Goal: Task Accomplishment & Management: Manage account settings

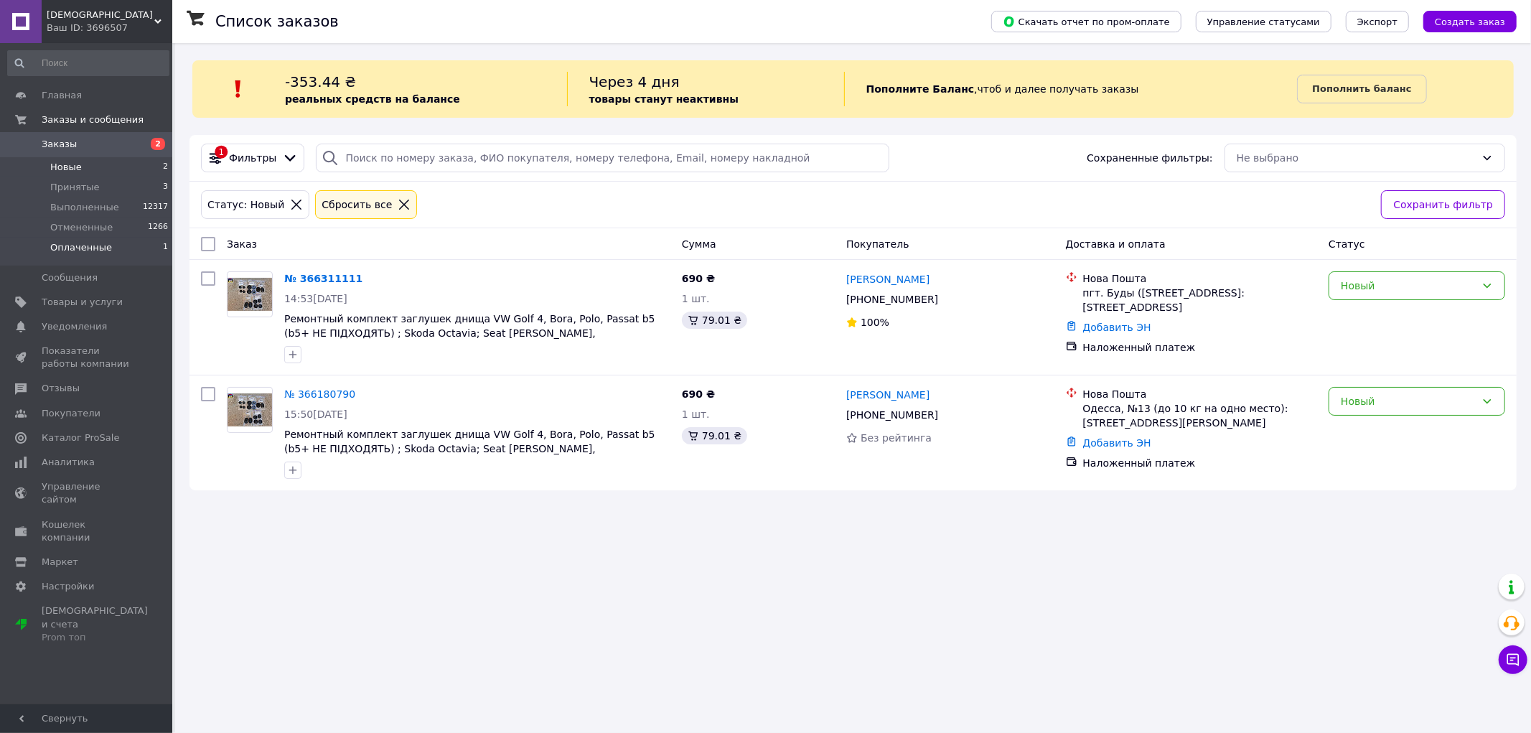
click at [98, 253] on span "Оплаченные" at bounding box center [81, 247] width 62 height 13
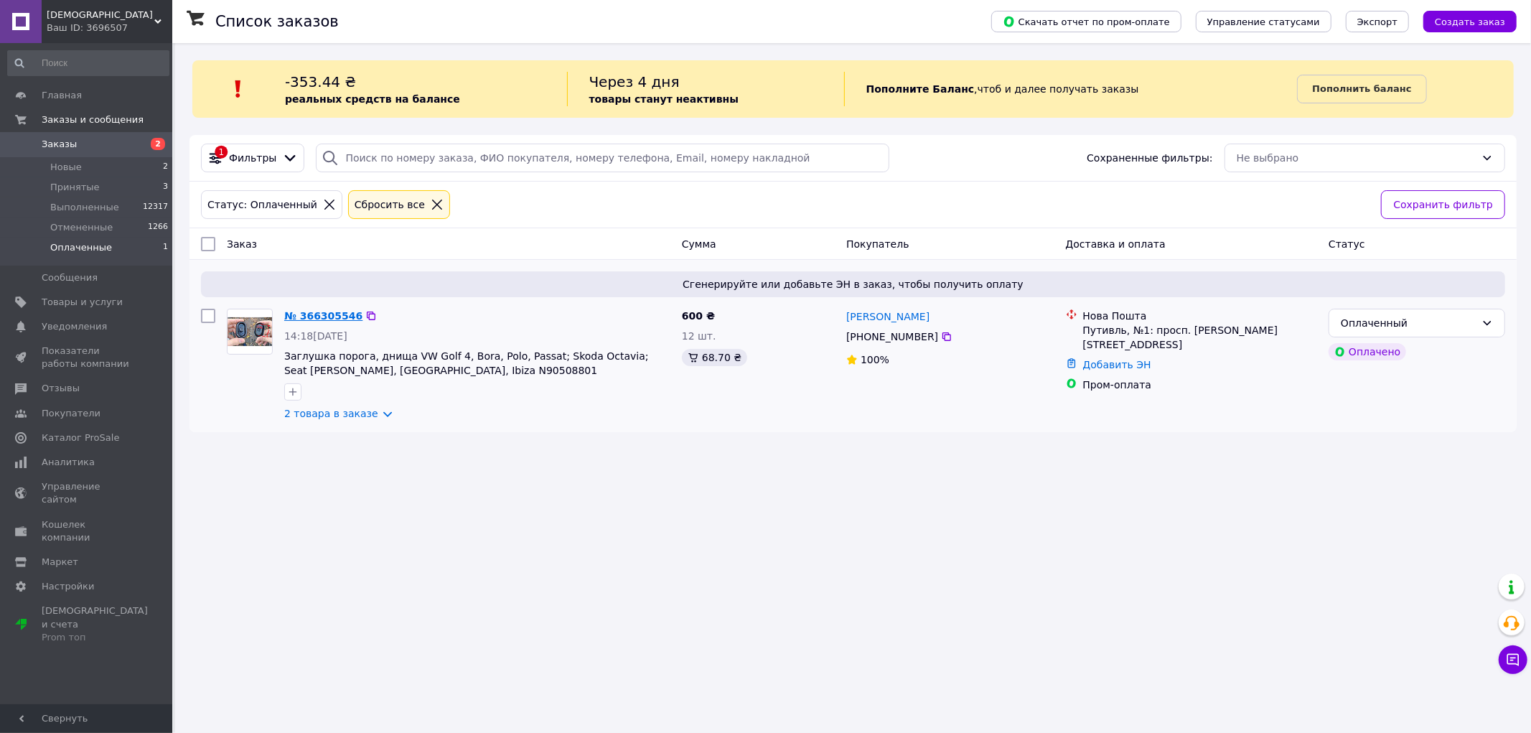
click at [302, 314] on link "№ 366305546" at bounding box center [323, 315] width 78 height 11
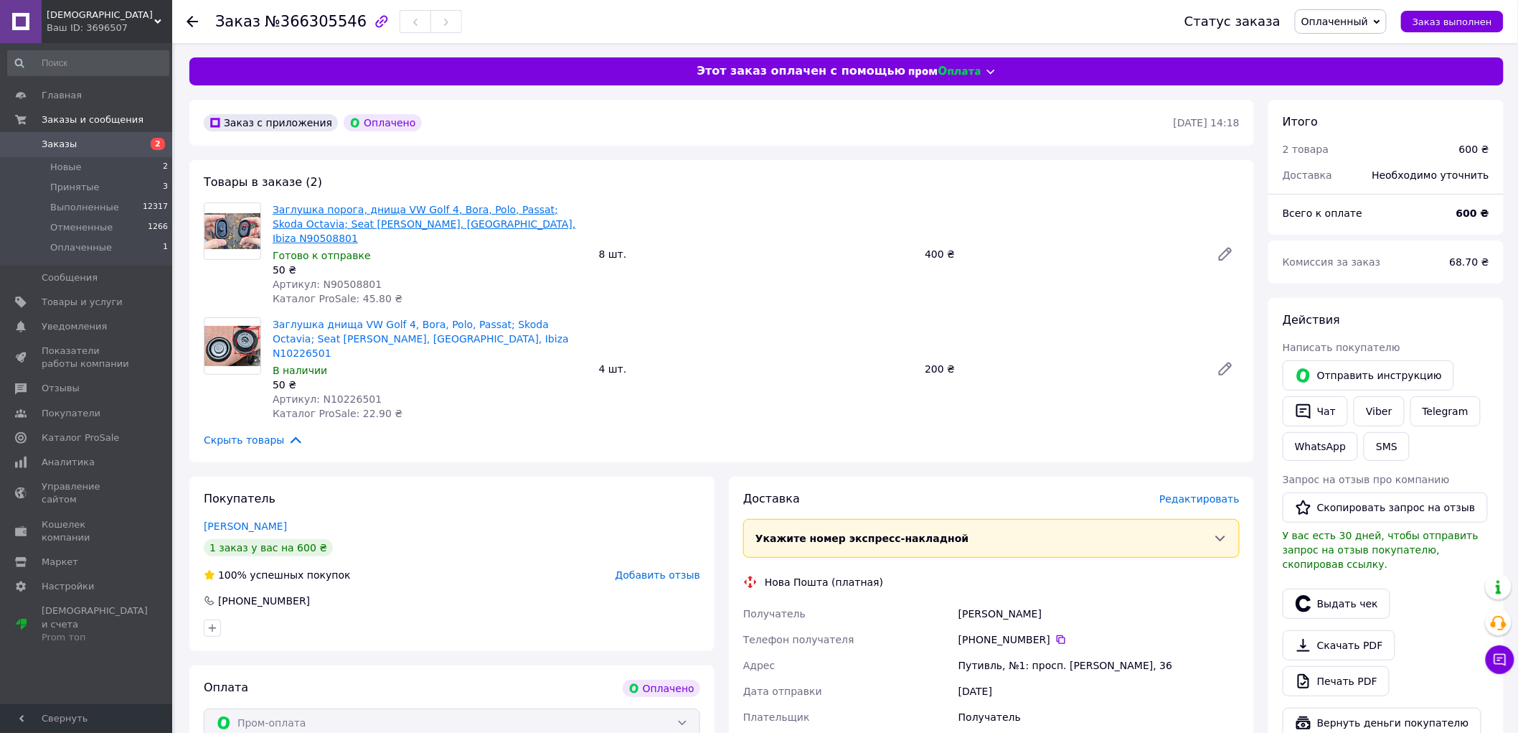
click at [285, 215] on link "Заглушка порога, днища VW Golf 4, Bora, Polo, Passat; Skoda Octavia; Seat [PERS…" at bounding box center [425, 224] width 304 height 40
click at [1347, 19] on span "Оплаченный" at bounding box center [1335, 21] width 67 height 11
click at [1364, 52] on li "Принят" at bounding box center [1341, 50] width 90 height 22
click at [95, 446] on link "Каталог ProSale" at bounding box center [88, 438] width 177 height 24
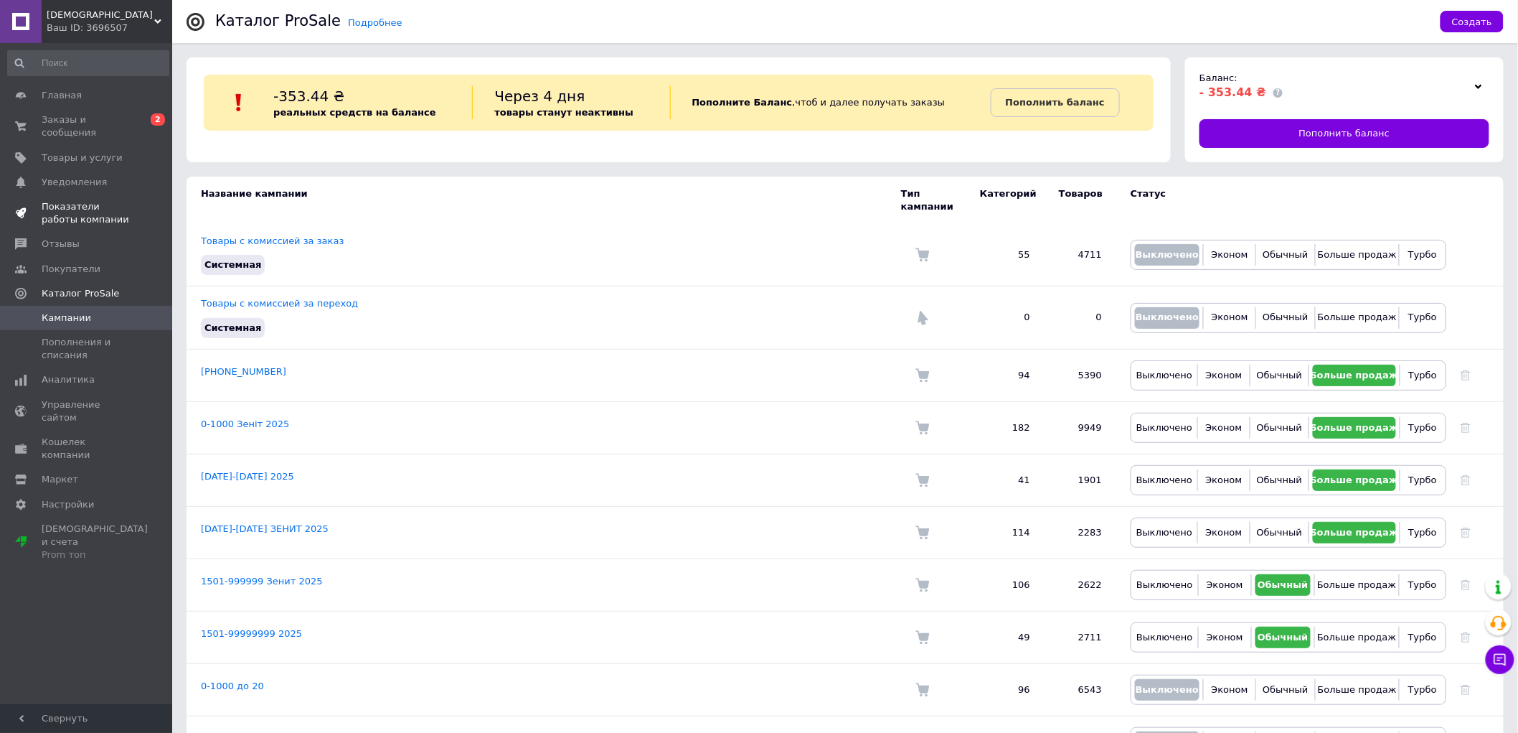
click at [110, 205] on span "Показатели работы компании" at bounding box center [87, 213] width 91 height 26
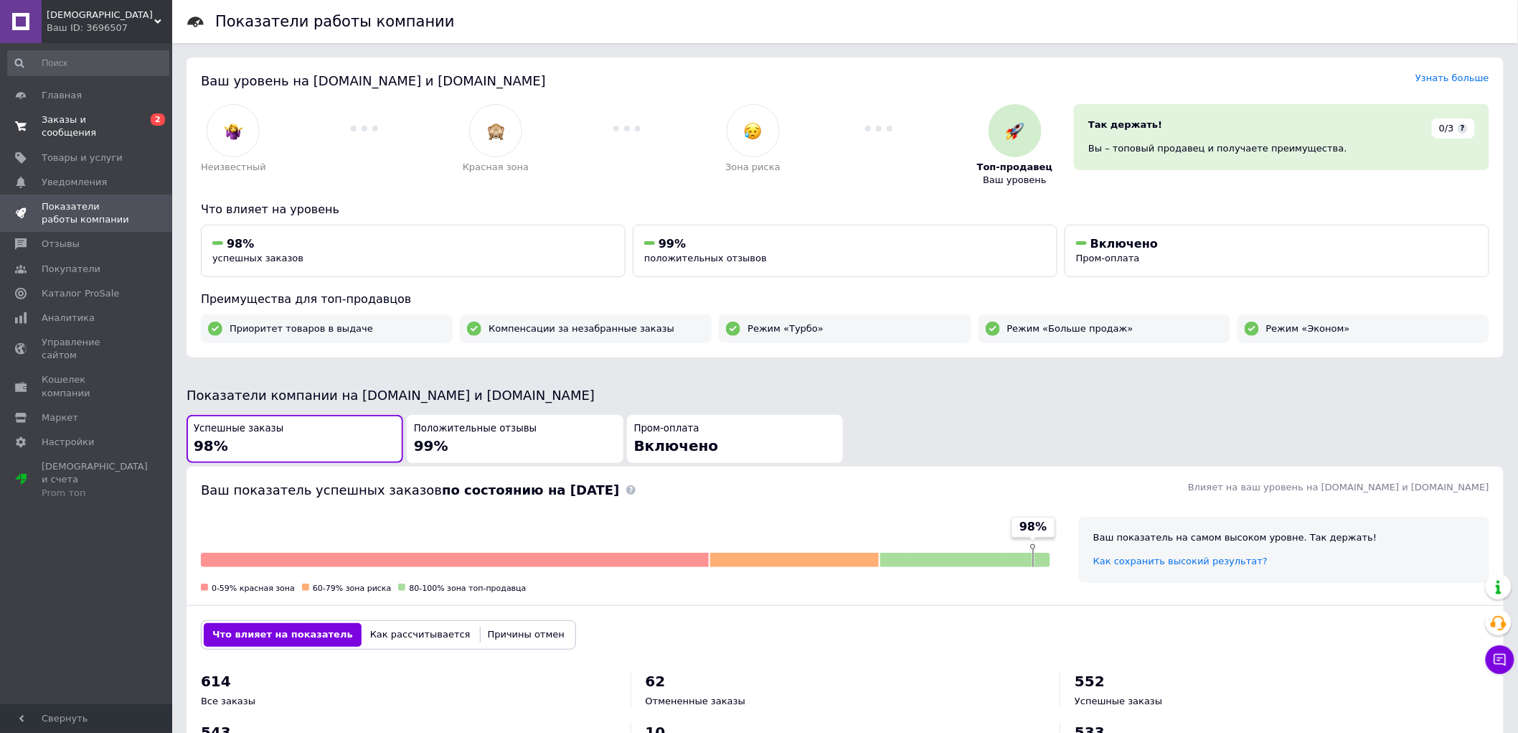
click at [122, 117] on span "Заказы и сообщения" at bounding box center [87, 126] width 91 height 26
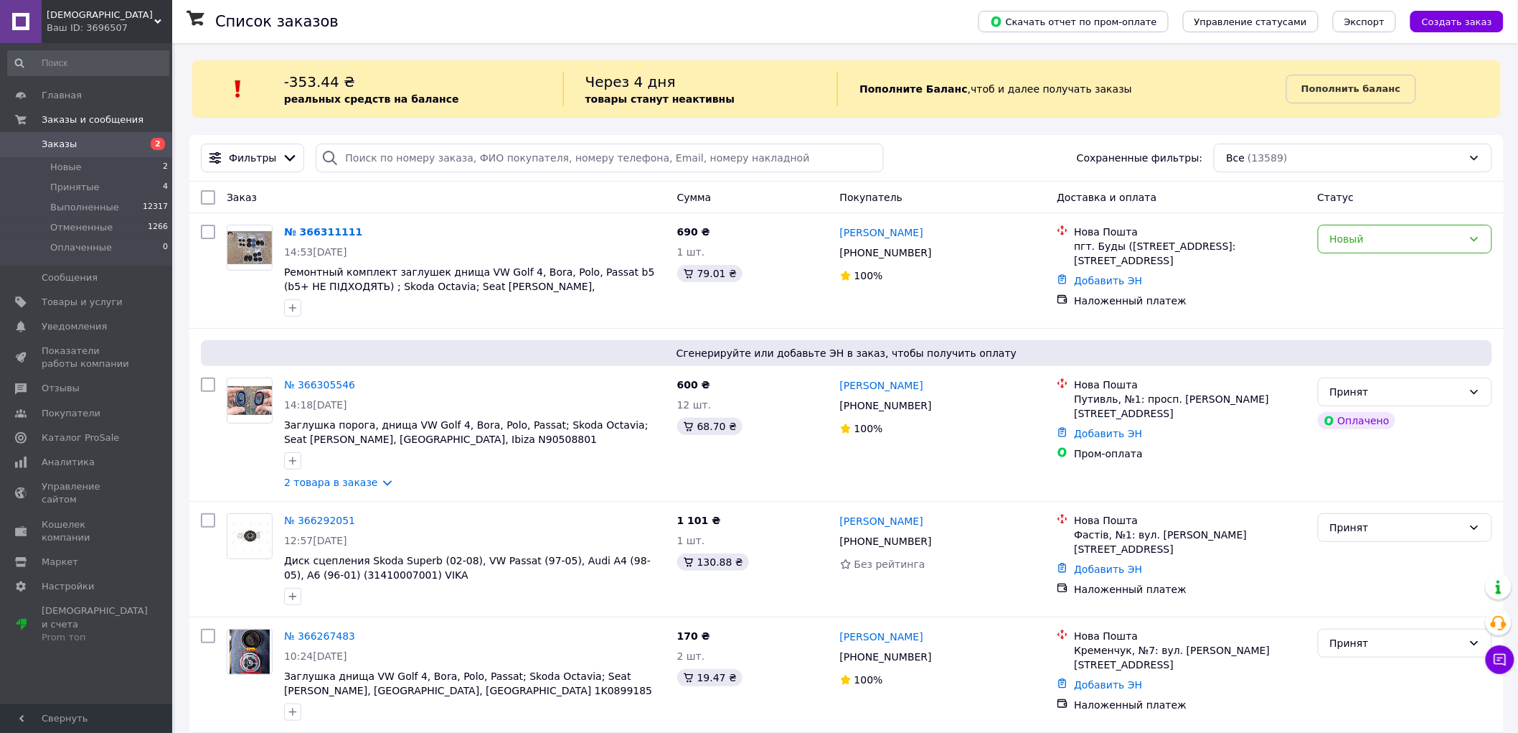
click at [104, 155] on link "Заказы 2" at bounding box center [88, 144] width 177 height 24
click at [95, 164] on li "Новые 2" at bounding box center [88, 167] width 177 height 20
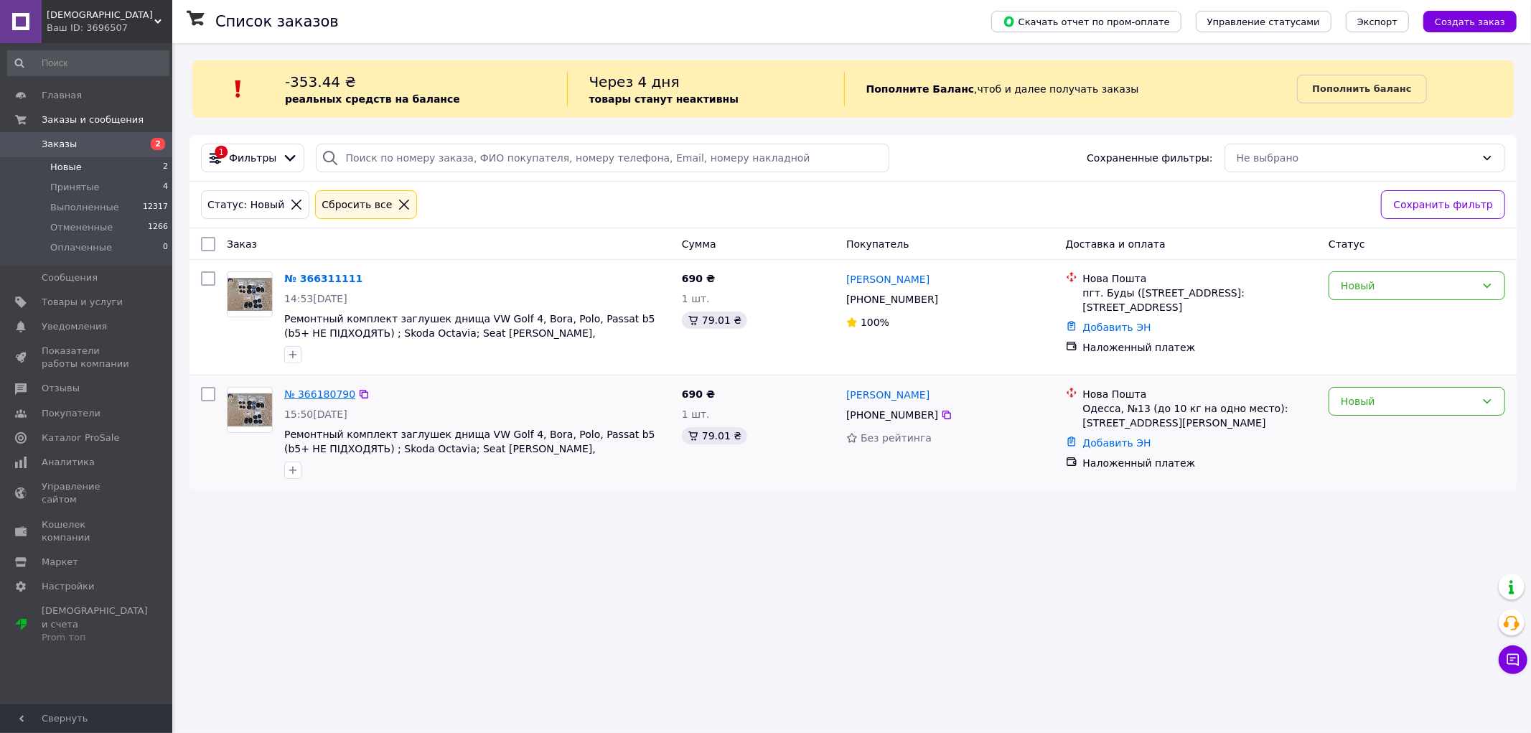
click at [316, 400] on link "№ 366180790" at bounding box center [319, 393] width 71 height 11
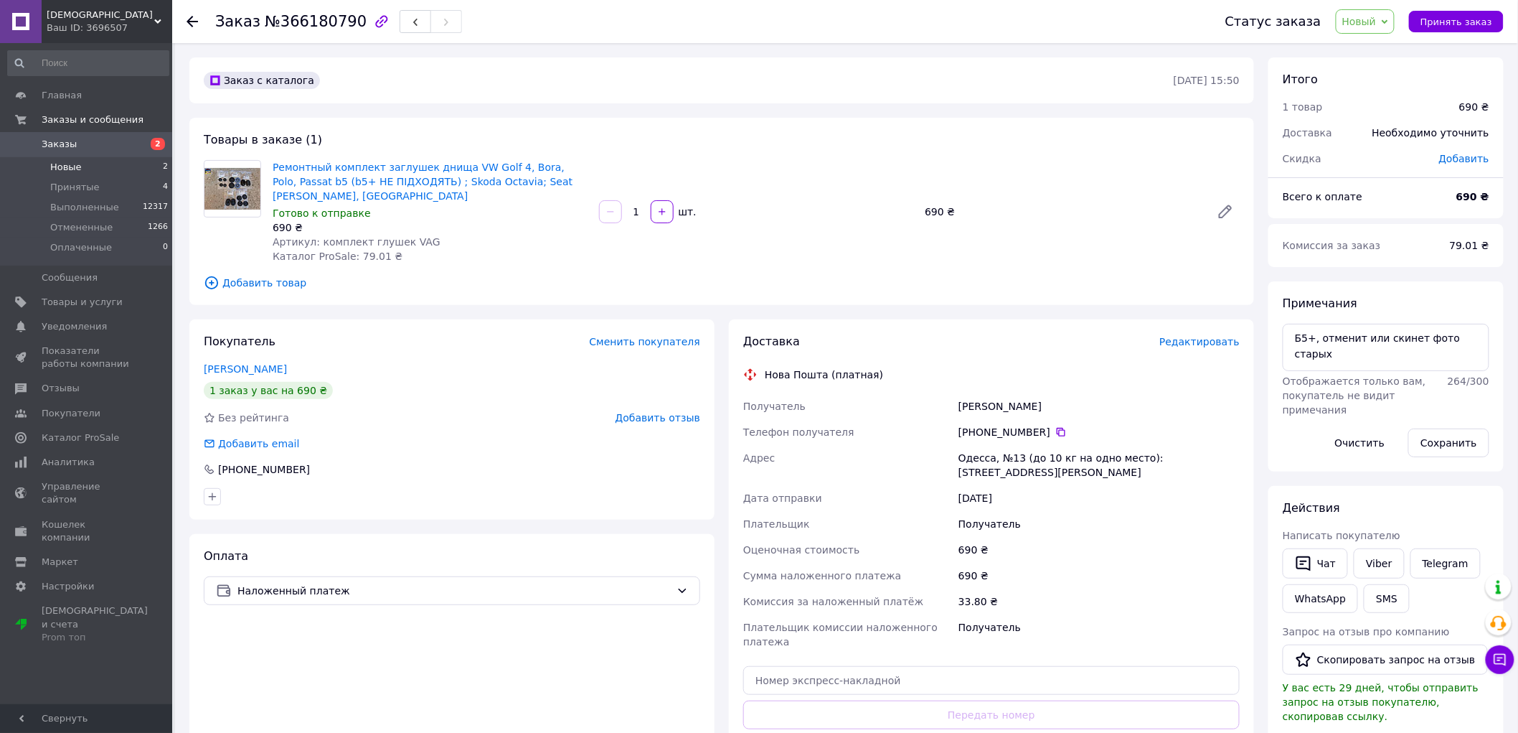
click at [101, 165] on li "Новые 2" at bounding box center [88, 167] width 177 height 20
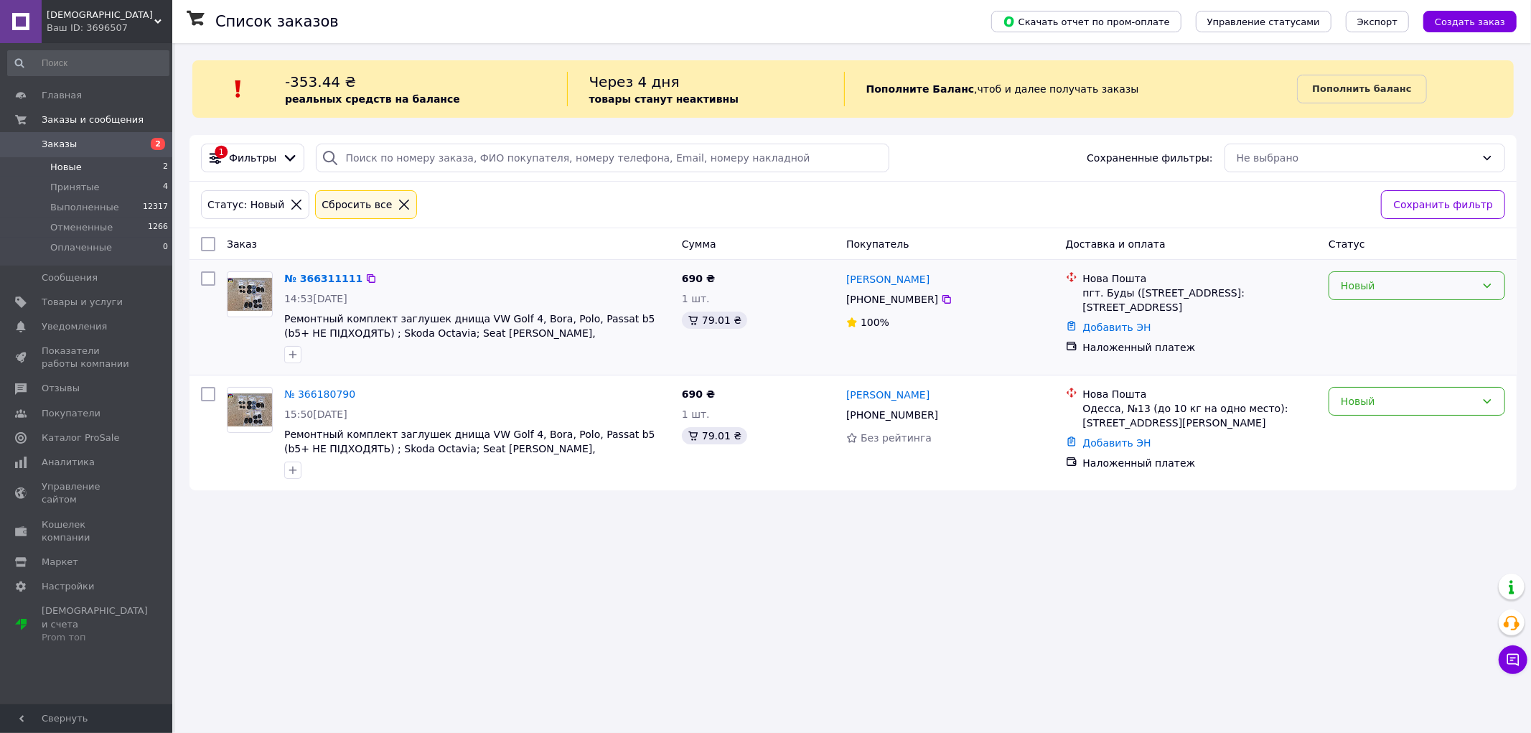
click at [1416, 296] on div "Новый" at bounding box center [1416, 285] width 177 height 29
click at [1389, 316] on li "Принят" at bounding box center [1416, 318] width 175 height 26
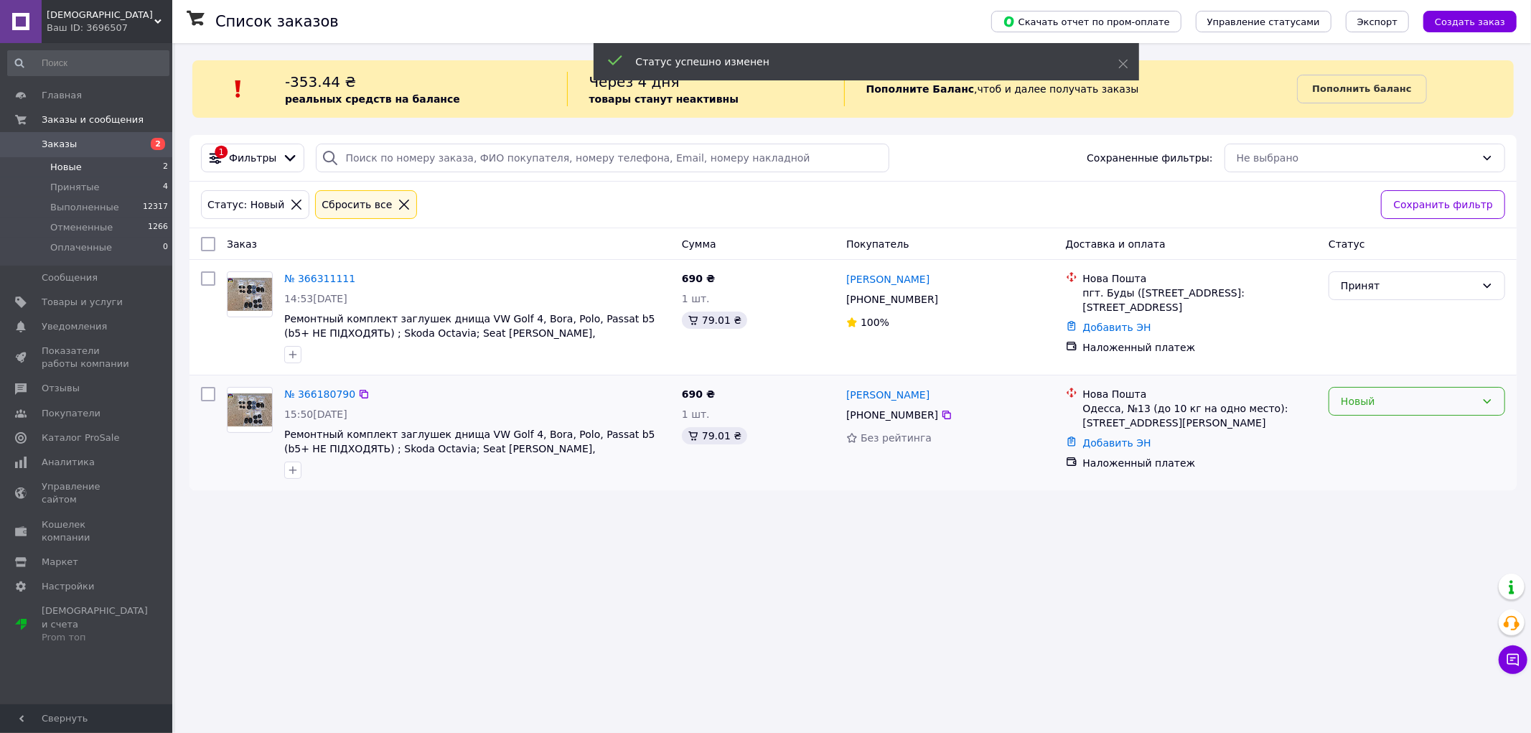
click at [1347, 399] on div "Новый" at bounding box center [1407, 401] width 135 height 16
click at [1390, 482] on li "Отменен" at bounding box center [1416, 485] width 175 height 26
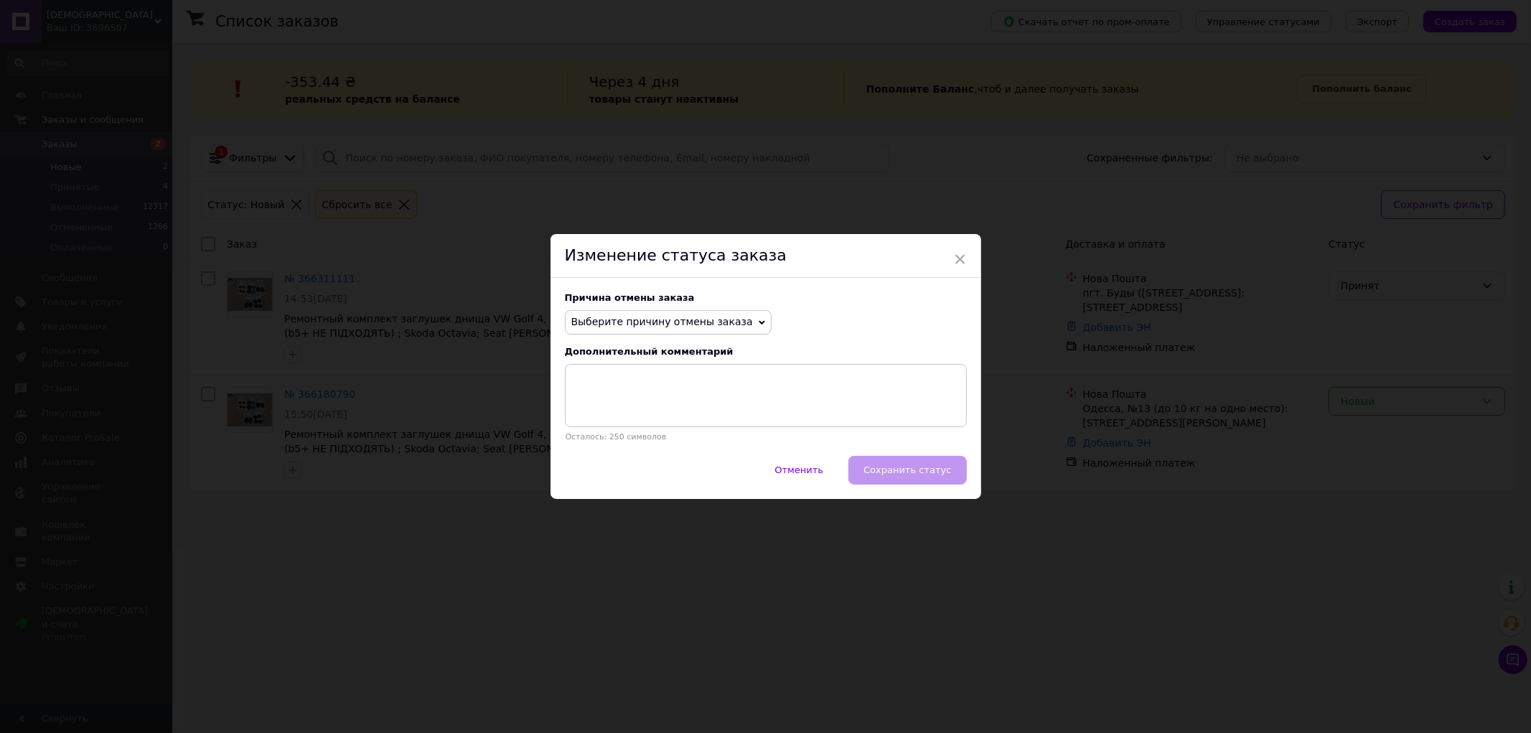
click at [702, 320] on span "Выберите причину отмены заказа" at bounding box center [662, 321] width 182 height 11
click at [668, 410] on li "По просьбе покупателя" at bounding box center [667, 410] width 205 height 20
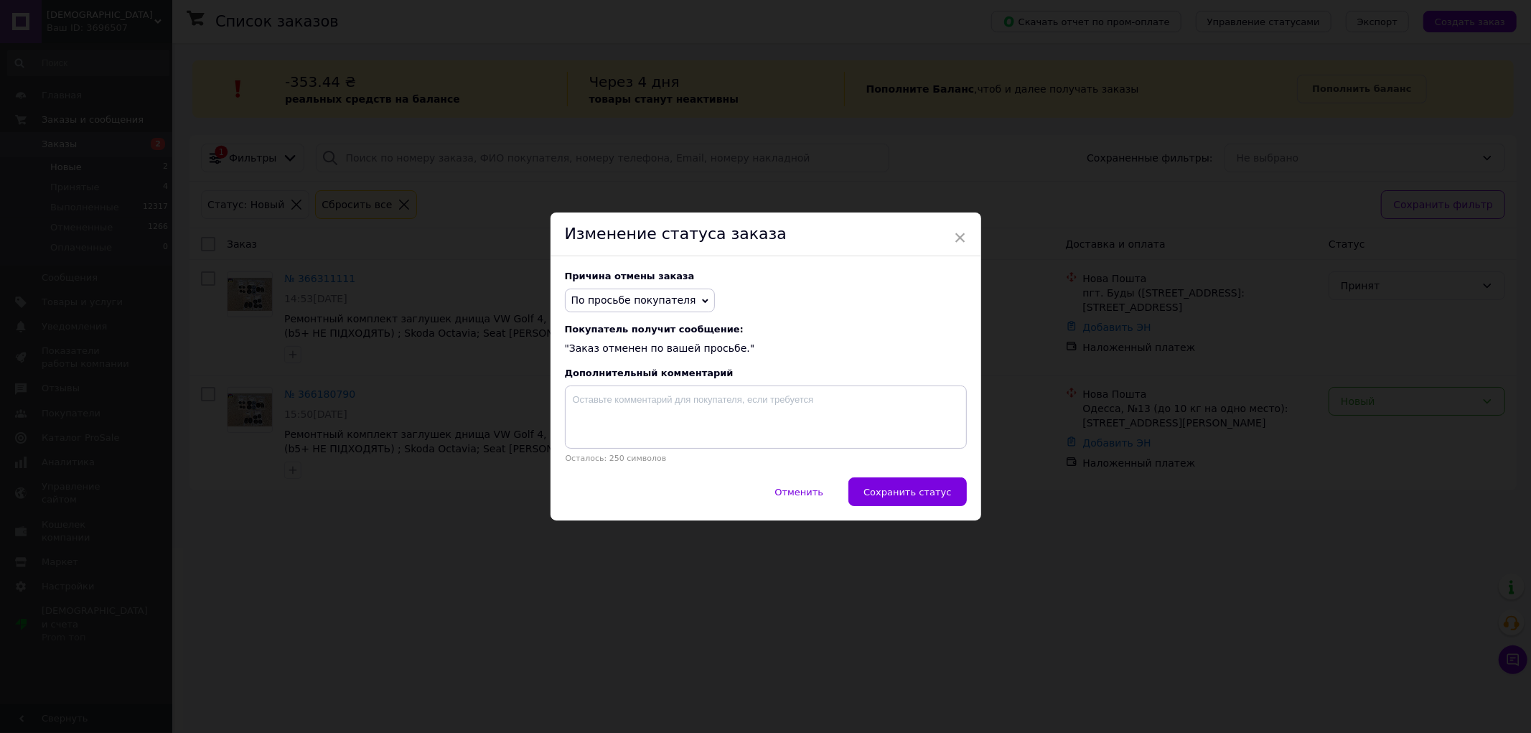
click at [883, 481] on button "Сохранить статус" at bounding box center [907, 491] width 118 height 29
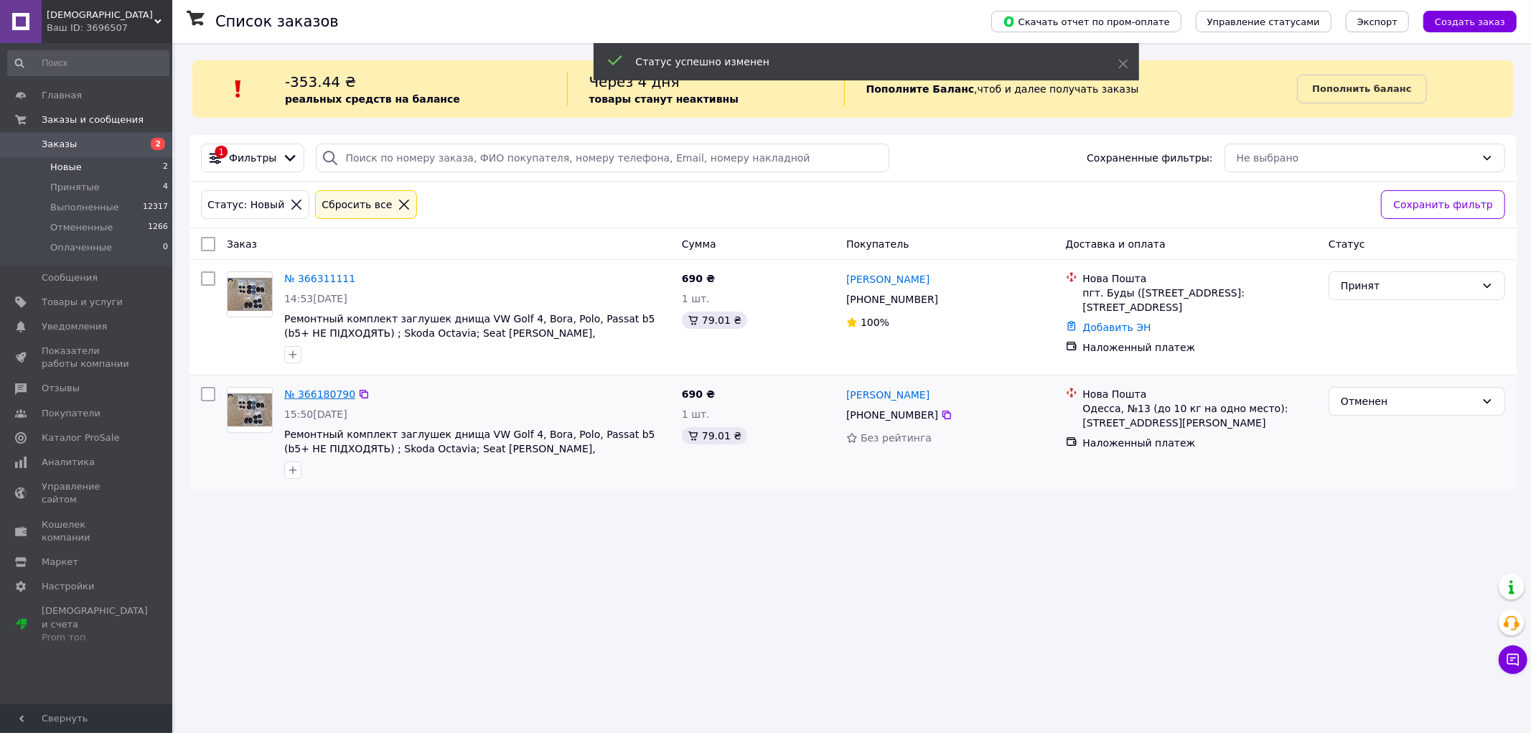
click at [301, 395] on link "№ 366180790" at bounding box center [319, 393] width 71 height 11
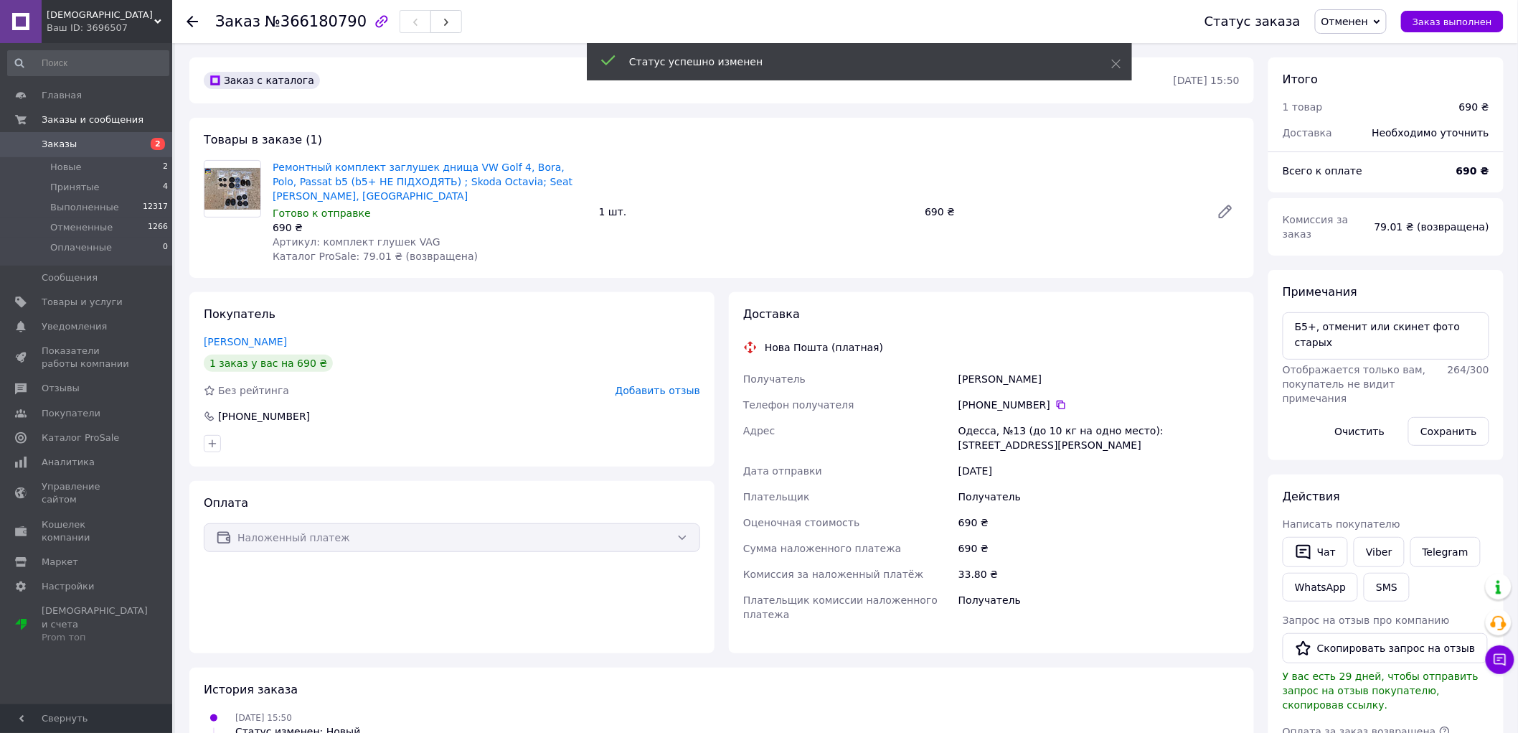
click at [661, 385] on span "Добавить отзыв" at bounding box center [658, 390] width 85 height 11
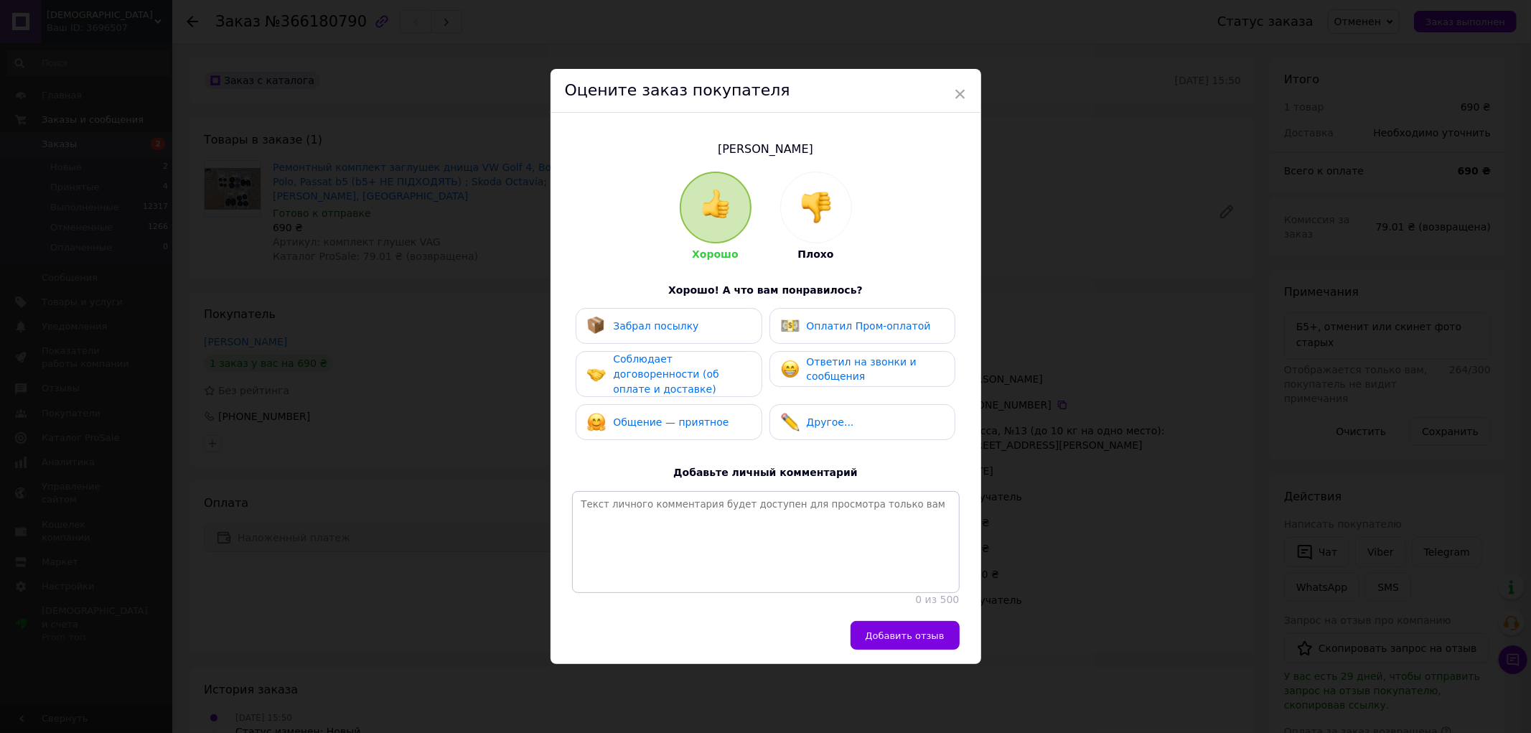
click at [812, 197] on img at bounding box center [816, 208] width 32 height 32
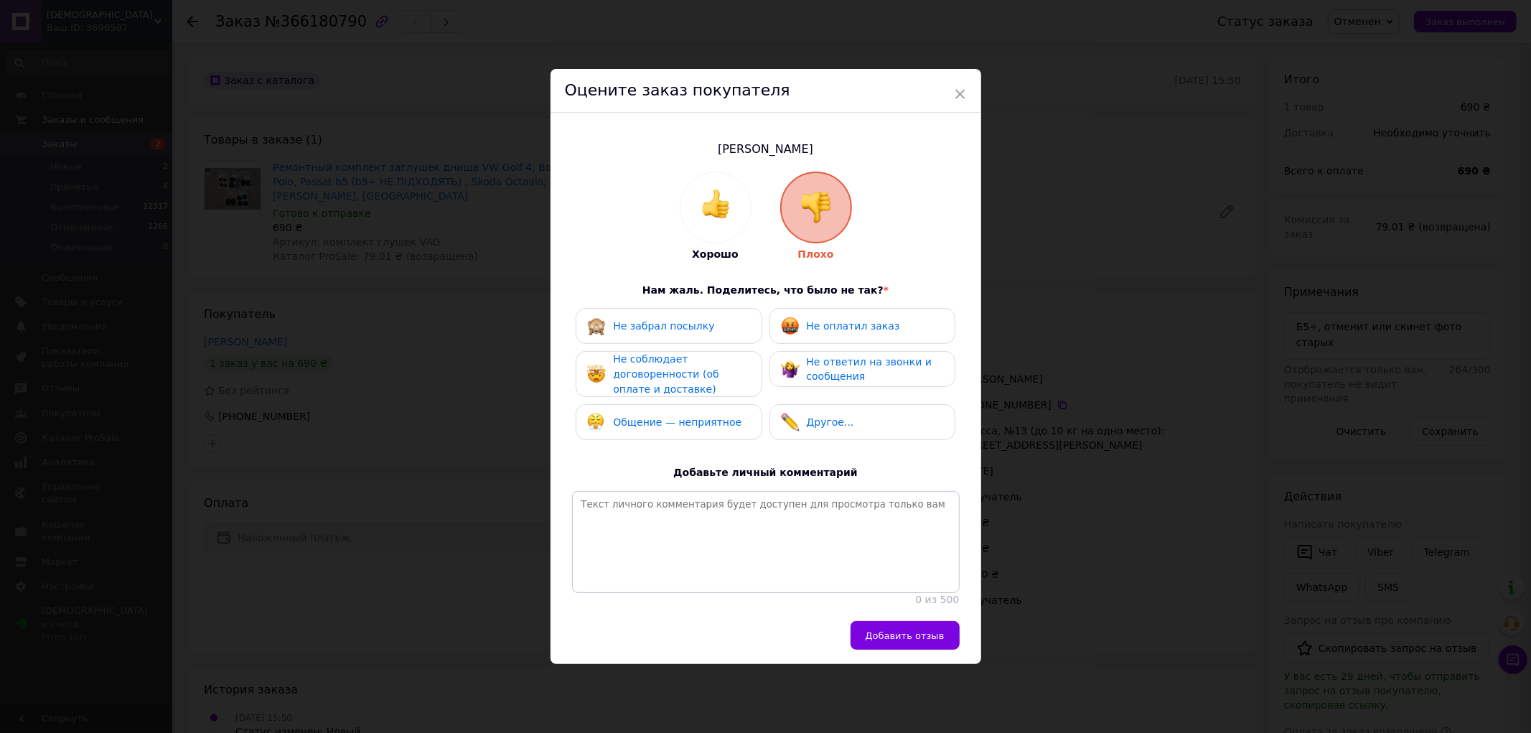
click at [684, 320] on span "Не забрал посылку" at bounding box center [663, 325] width 101 height 11
click at [820, 320] on span "Не оплатил заказ" at bounding box center [853, 325] width 93 height 11
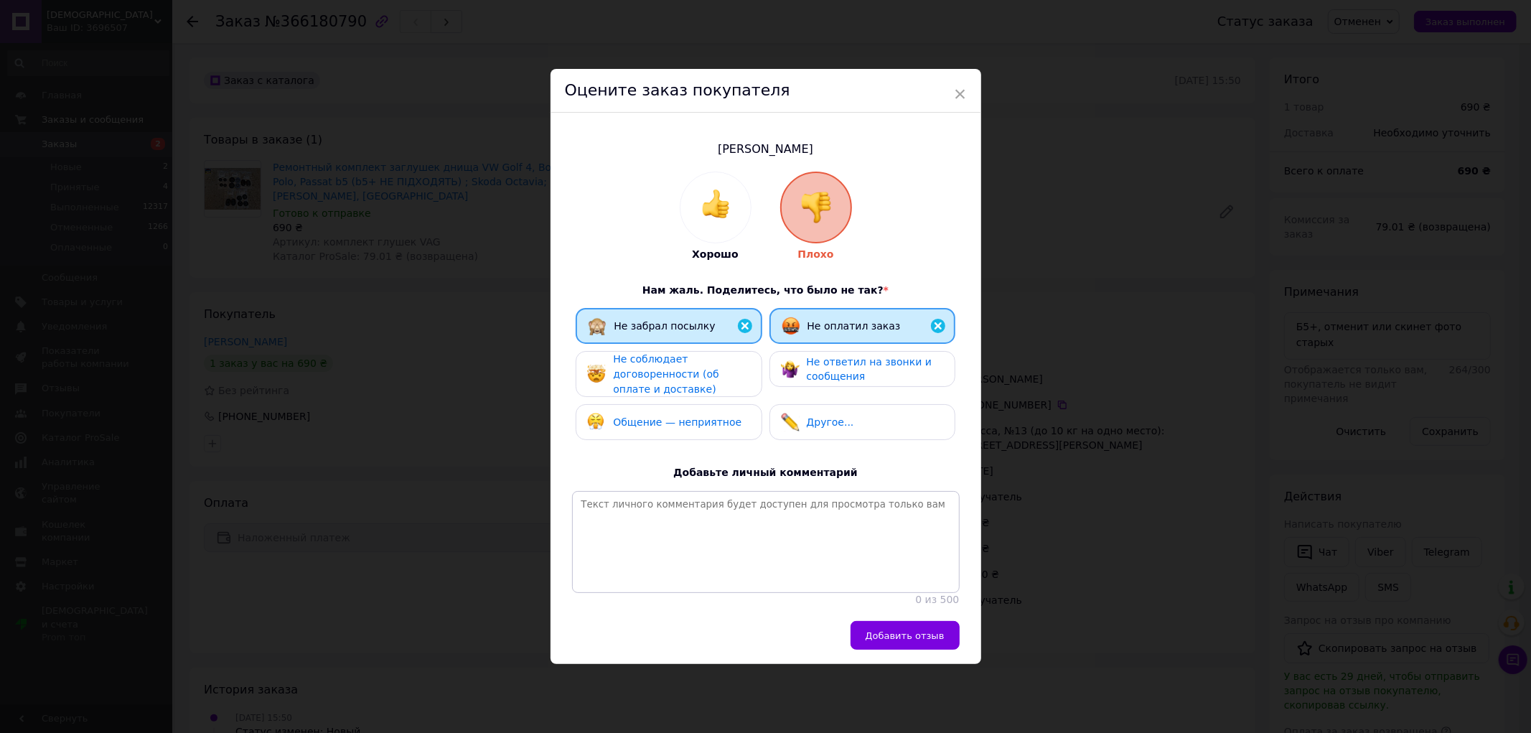
click at [696, 375] on div "Не соблюдает договоренности (об оплате и доставке)" at bounding box center [681, 374] width 136 height 44
click at [686, 417] on span "Общение — неприятное" at bounding box center [677, 422] width 128 height 11
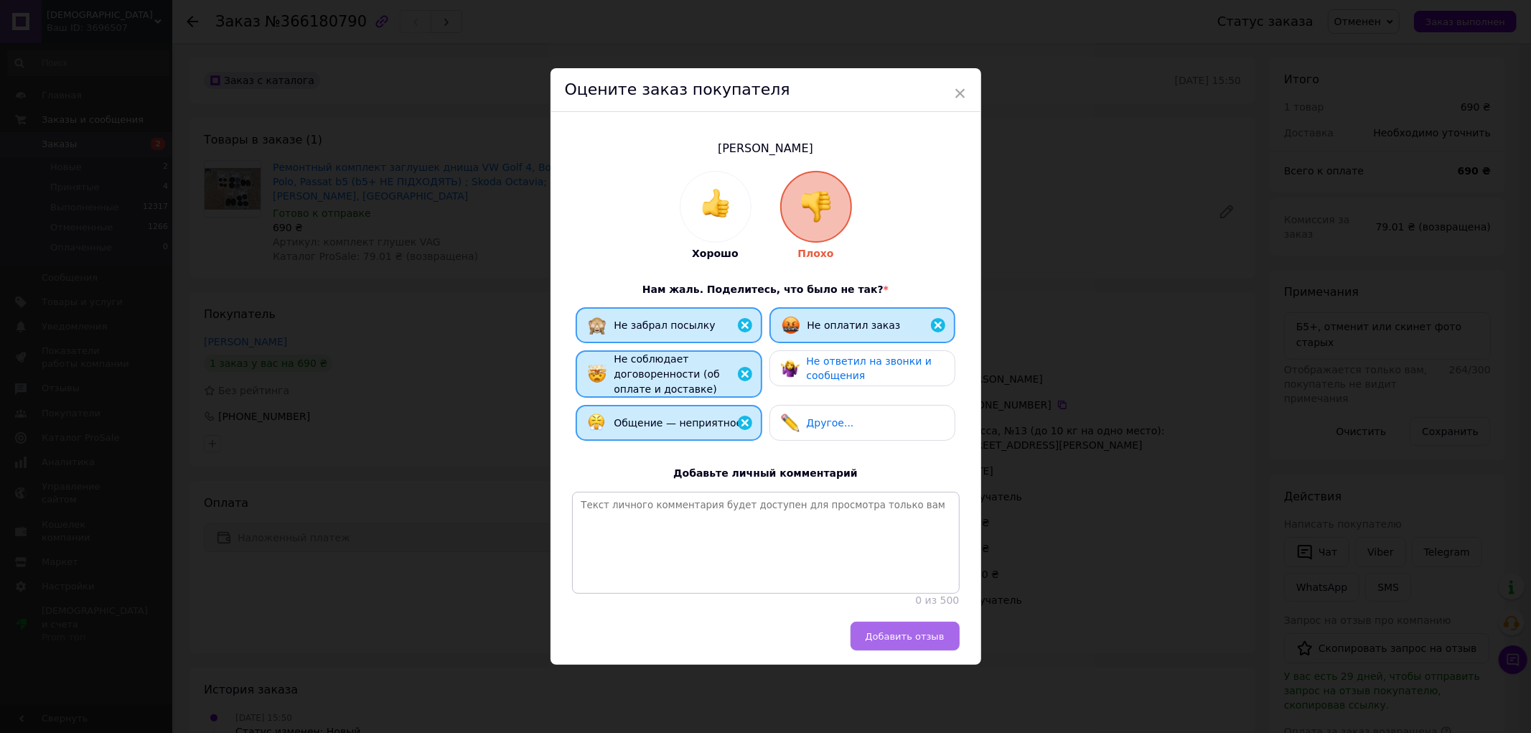
click at [913, 639] on span "Добавить отзыв" at bounding box center [904, 636] width 79 height 11
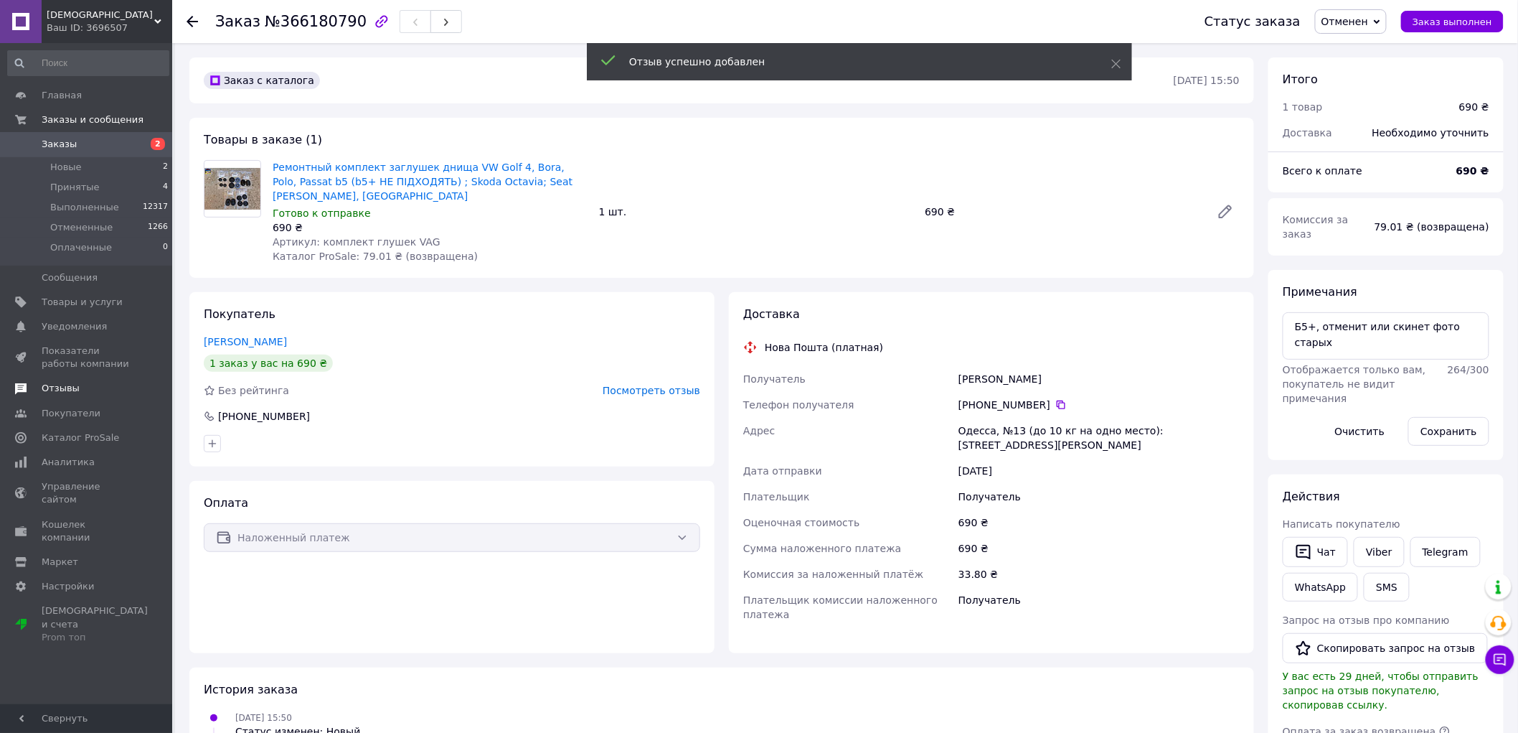
click at [66, 397] on link "Отзывы" at bounding box center [88, 388] width 177 height 24
